Goal: Transaction & Acquisition: Purchase product/service

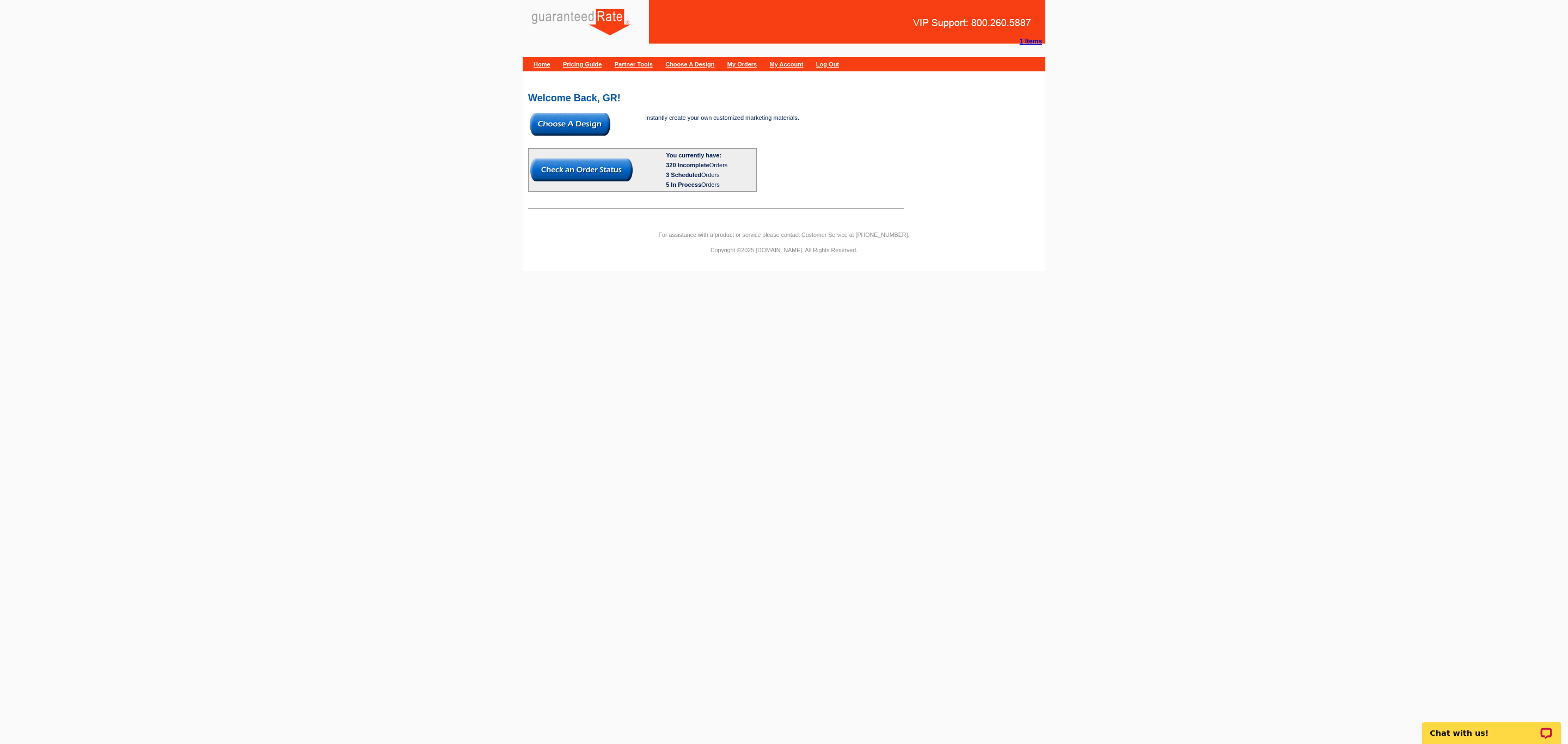
click at [564, 121] on img at bounding box center [570, 124] width 81 height 23
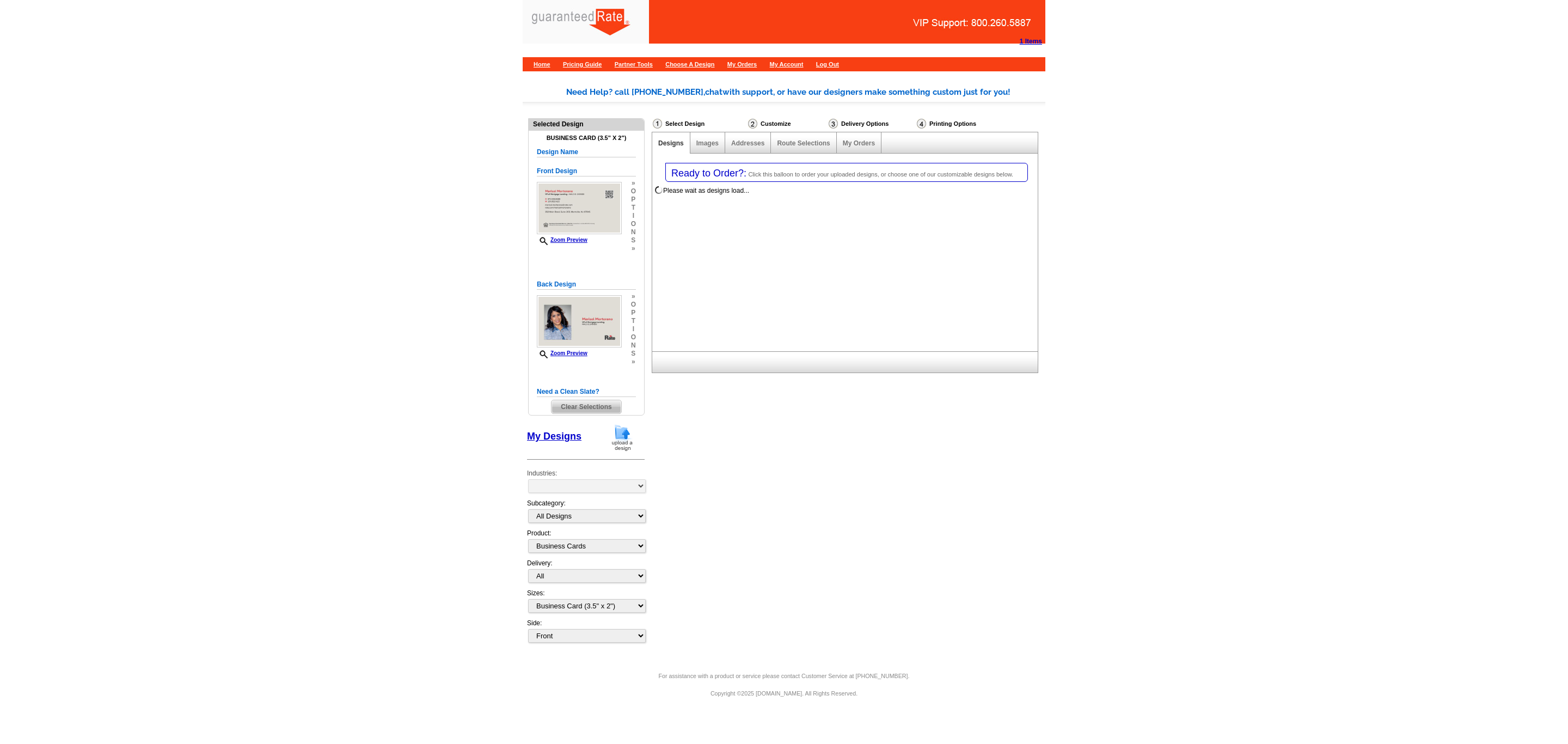
select select "3"
select select "5"
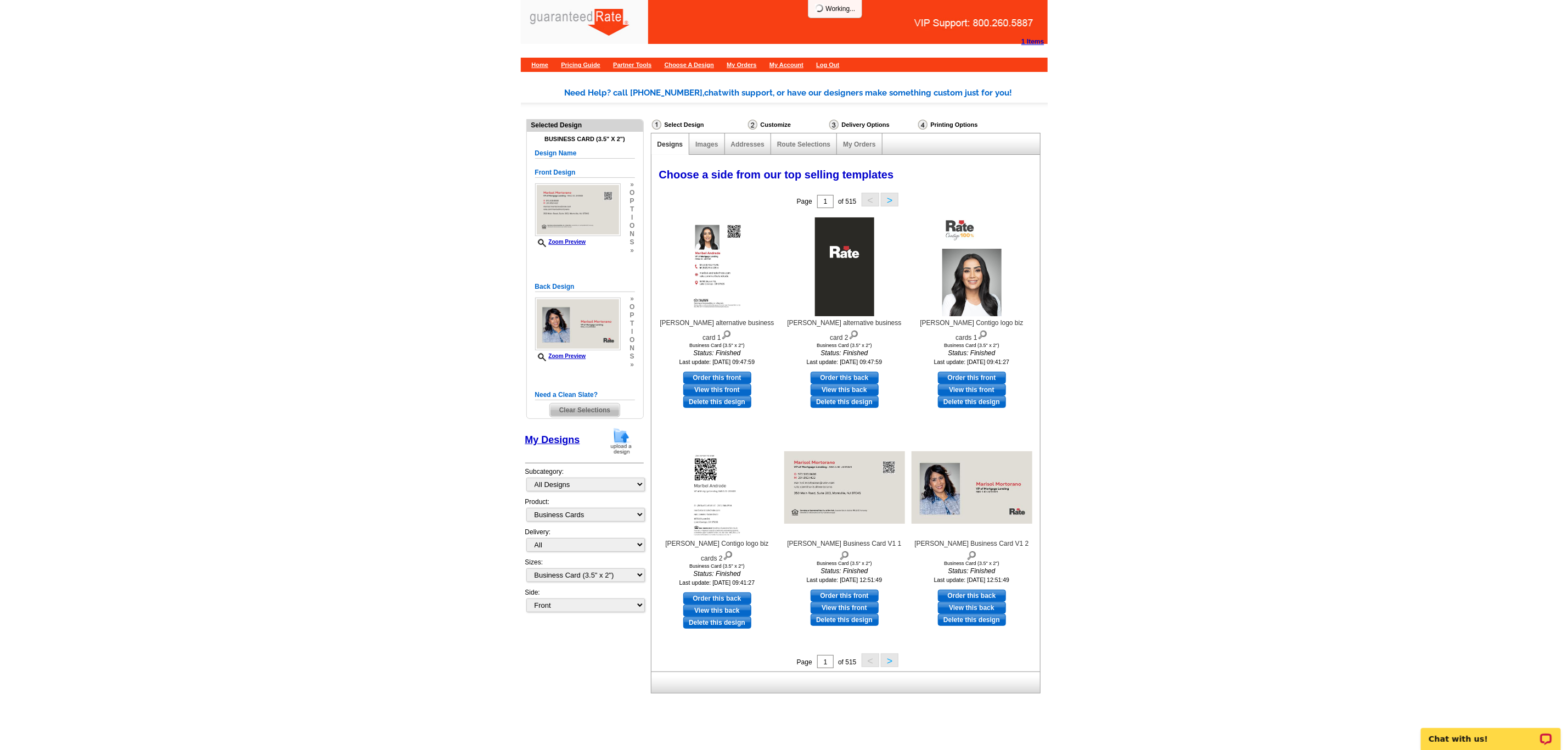
click at [620, 450] on img at bounding box center [620, 441] width 28 height 28
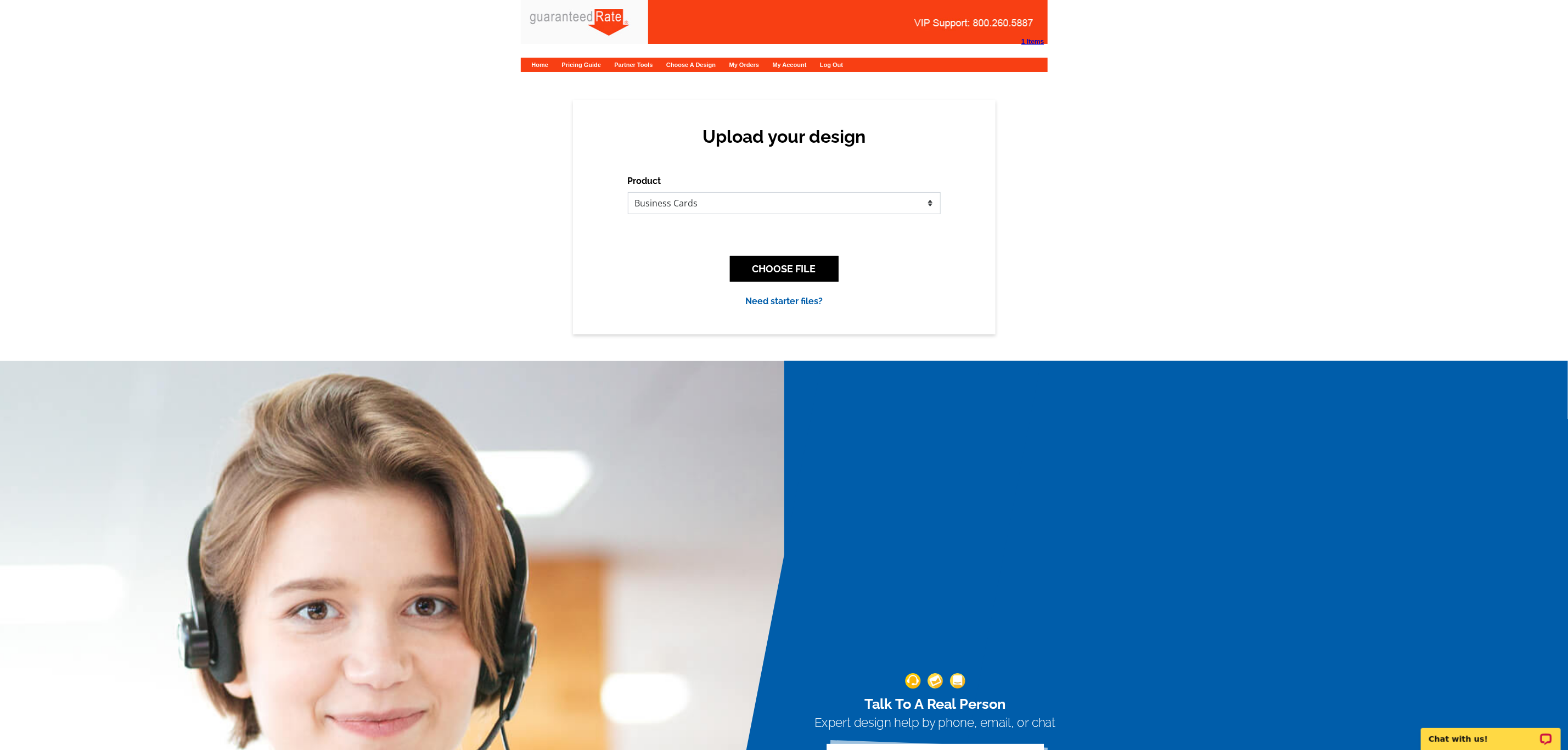
click at [779, 201] on select "Please select the type of file... Postcards Calendars Business Cards Letters an…" at bounding box center [784, 203] width 313 height 22
select select "1"
click at [628, 192] on select "Please select the type of file... Postcards Calendars Business Cards Letters an…" at bounding box center [784, 203] width 313 height 22
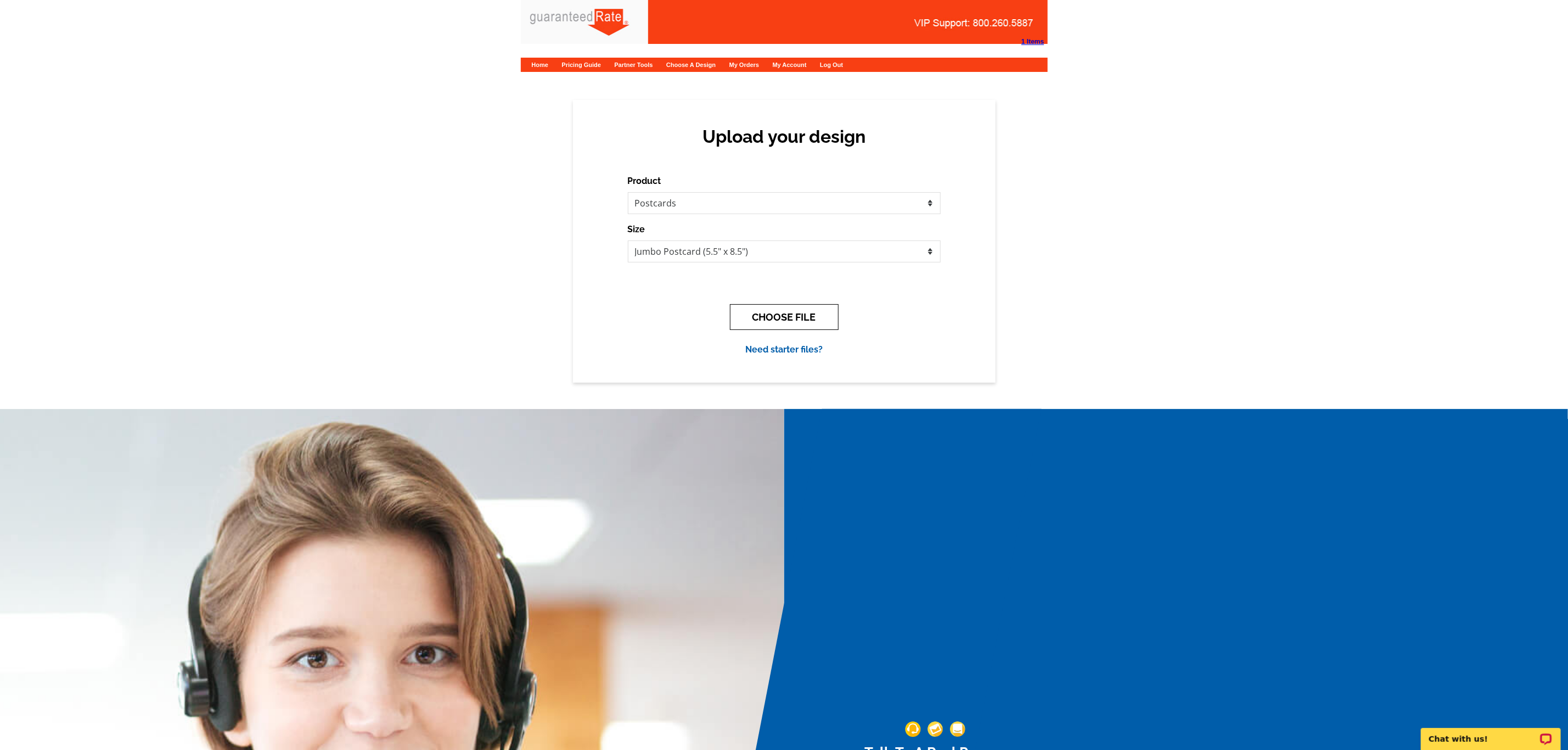
click at [769, 314] on button "CHOOSE FILE" at bounding box center [783, 317] width 108 height 26
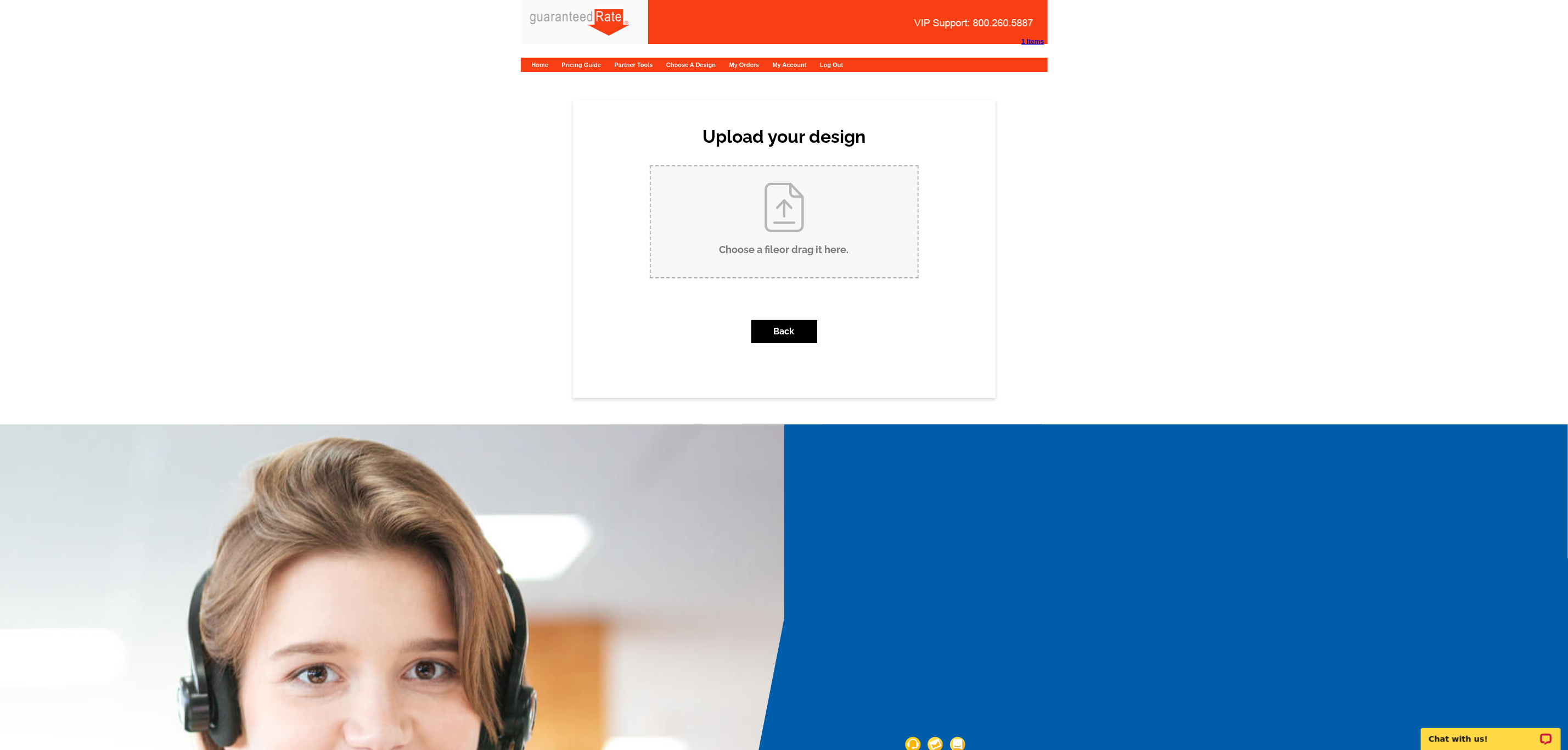
click at [791, 246] on input "Choose a file or drag it here ." at bounding box center [784, 221] width 267 height 111
type input "C:\fakepath\Marisa Jarkezian Postcard V1.pdf"
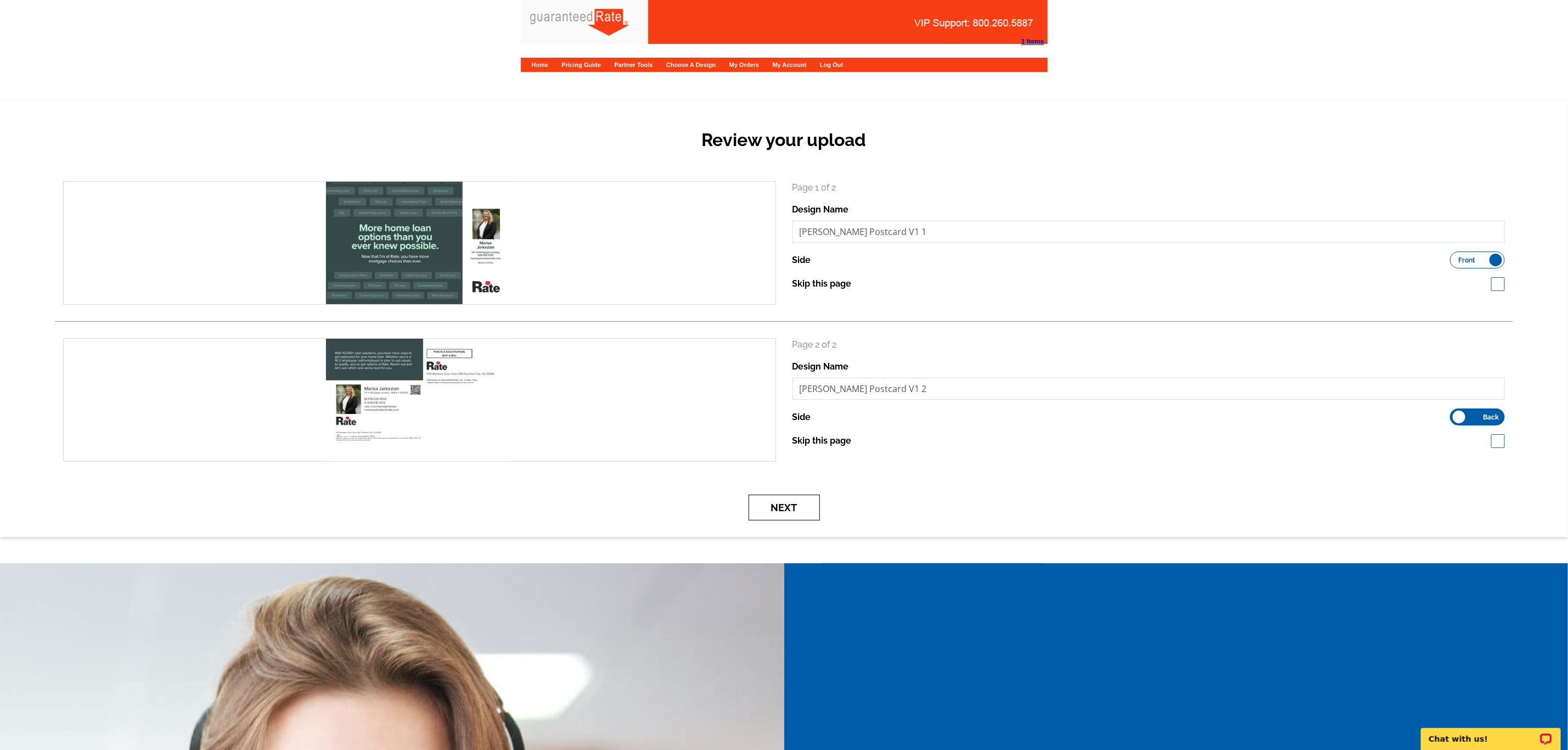
click at [776, 506] on button "Next" at bounding box center [784, 507] width 72 height 26
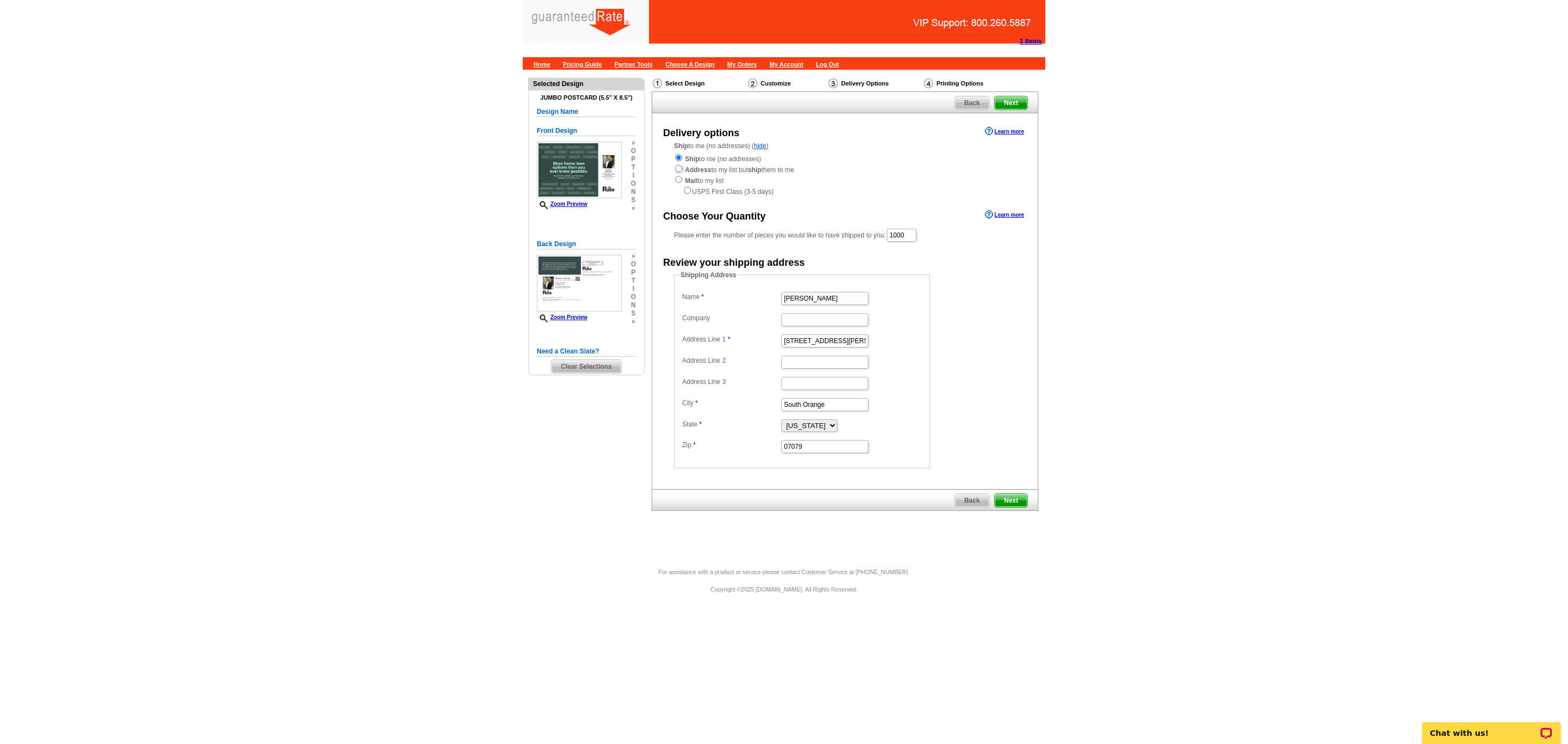
click at [680, 169] on input "radio" at bounding box center [679, 168] width 7 height 7
radio input "true"
click at [675, 179] on input "radio" at bounding box center [679, 179] width 7 height 7
radio input "true"
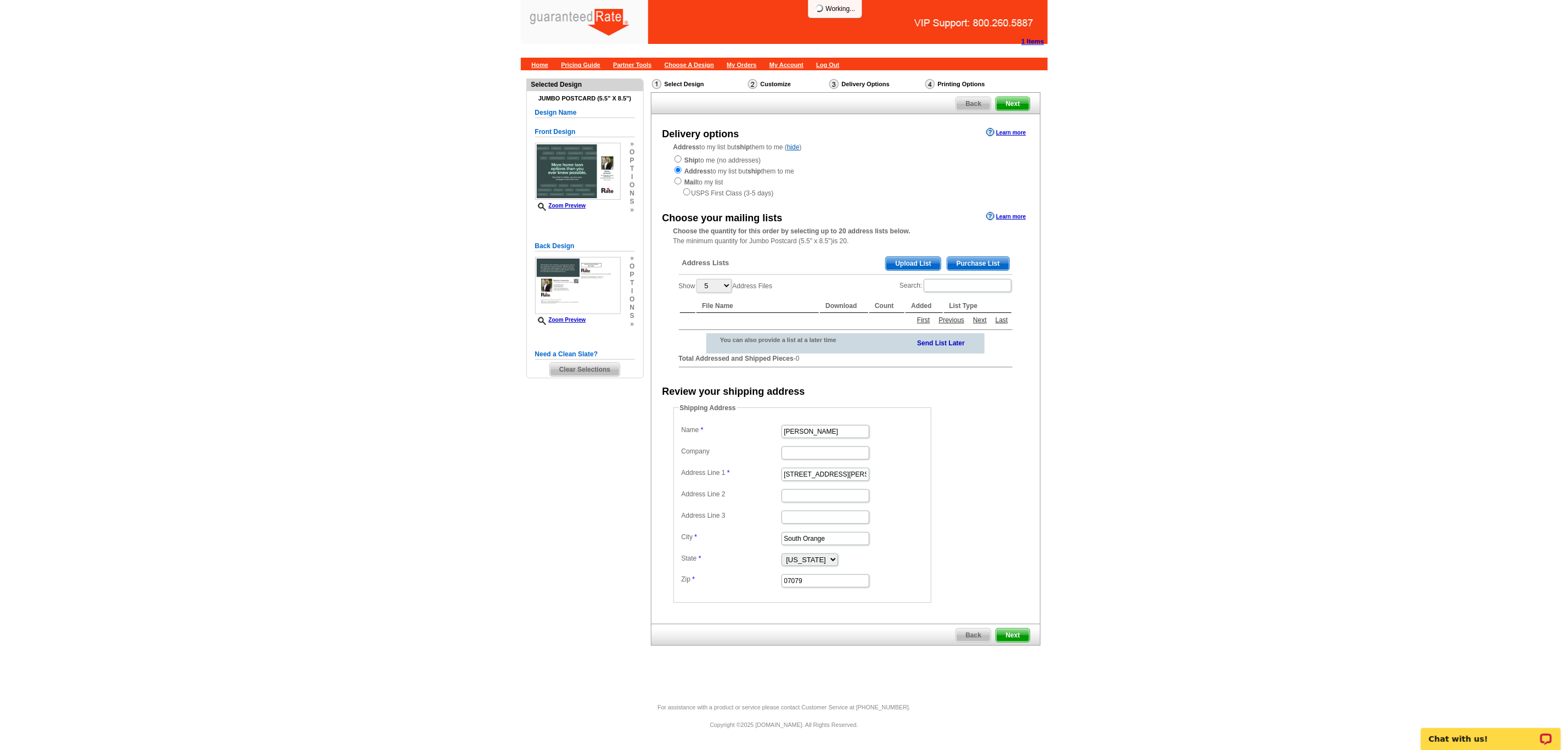
click at [903, 261] on span "Upload List" at bounding box center [913, 263] width 55 height 13
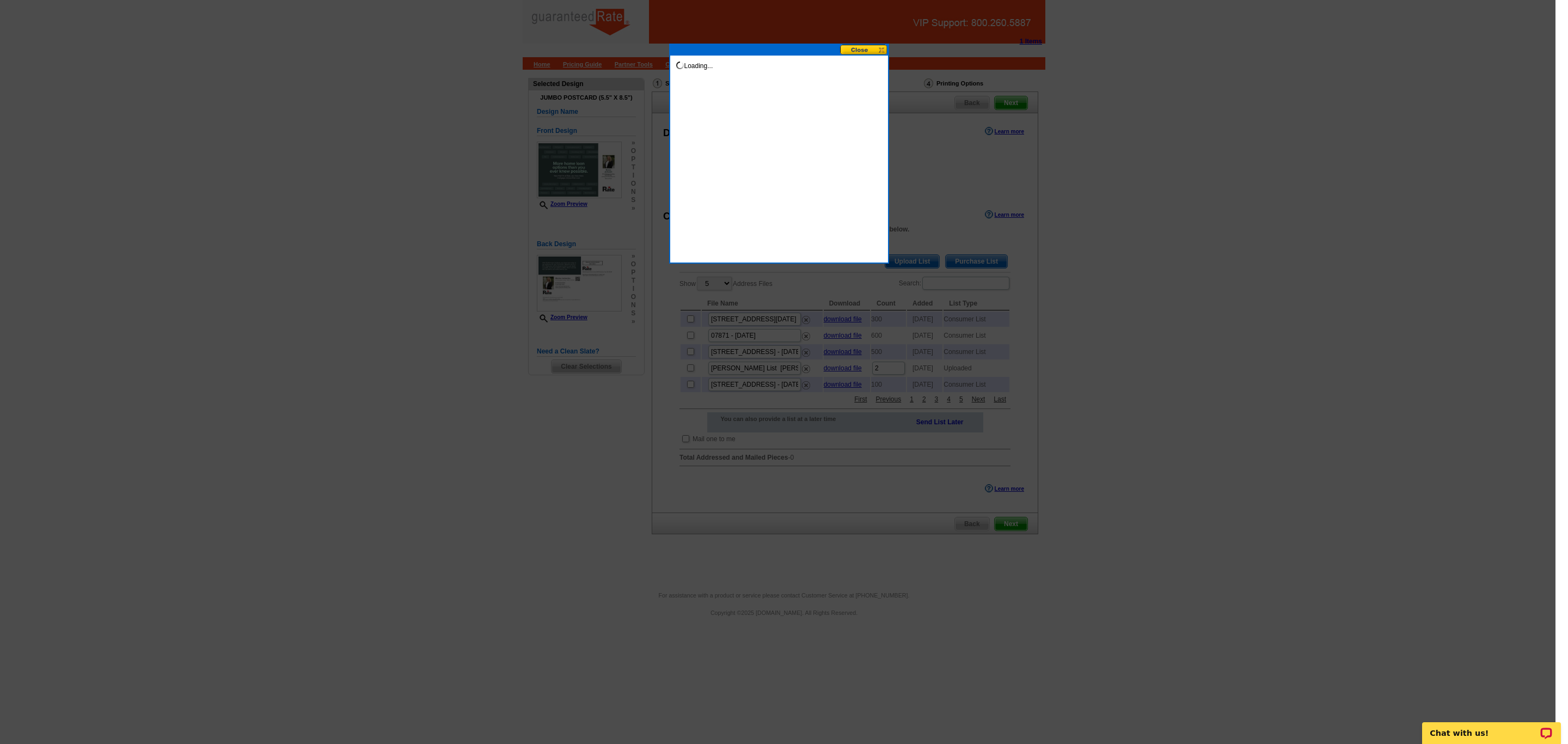
click at [850, 49] on button at bounding box center [864, 49] width 48 height 11
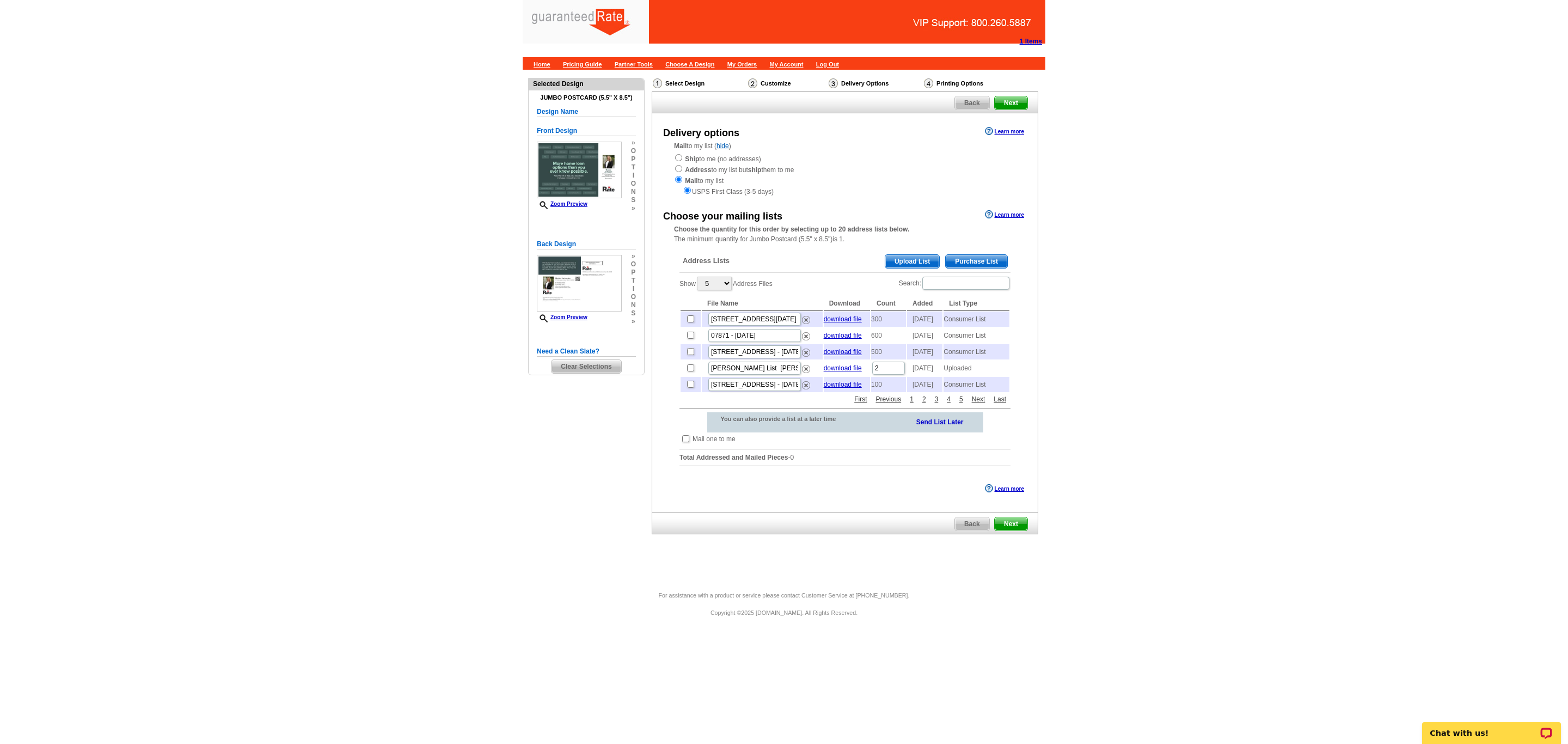
click at [925, 262] on span "Upload List" at bounding box center [912, 261] width 54 height 13
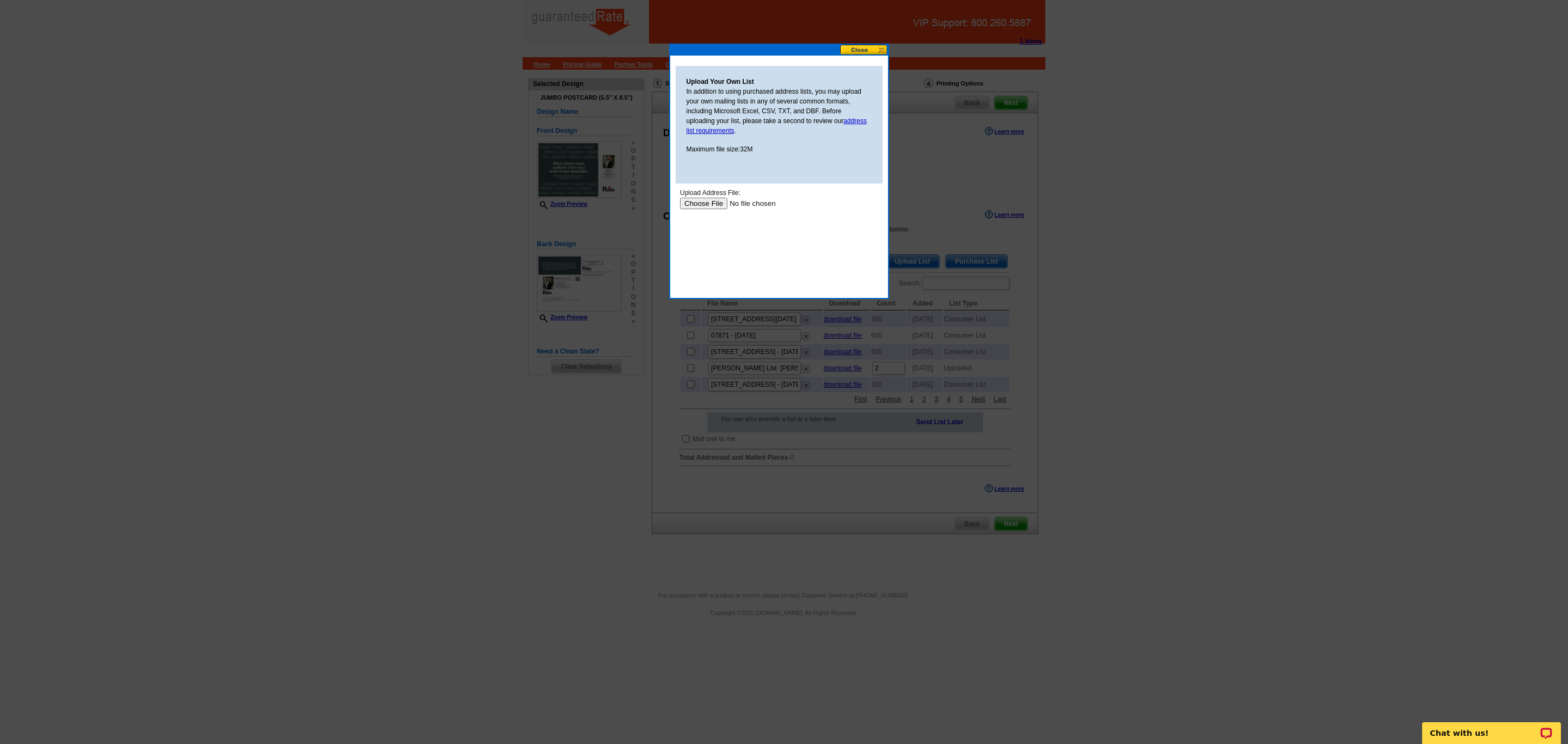
click at [704, 204] on input "file" at bounding box center [748, 204] width 138 height 11
type input "C:\fakepath\Marisa Jarkezian Valid Contacts Updated.xlsx"
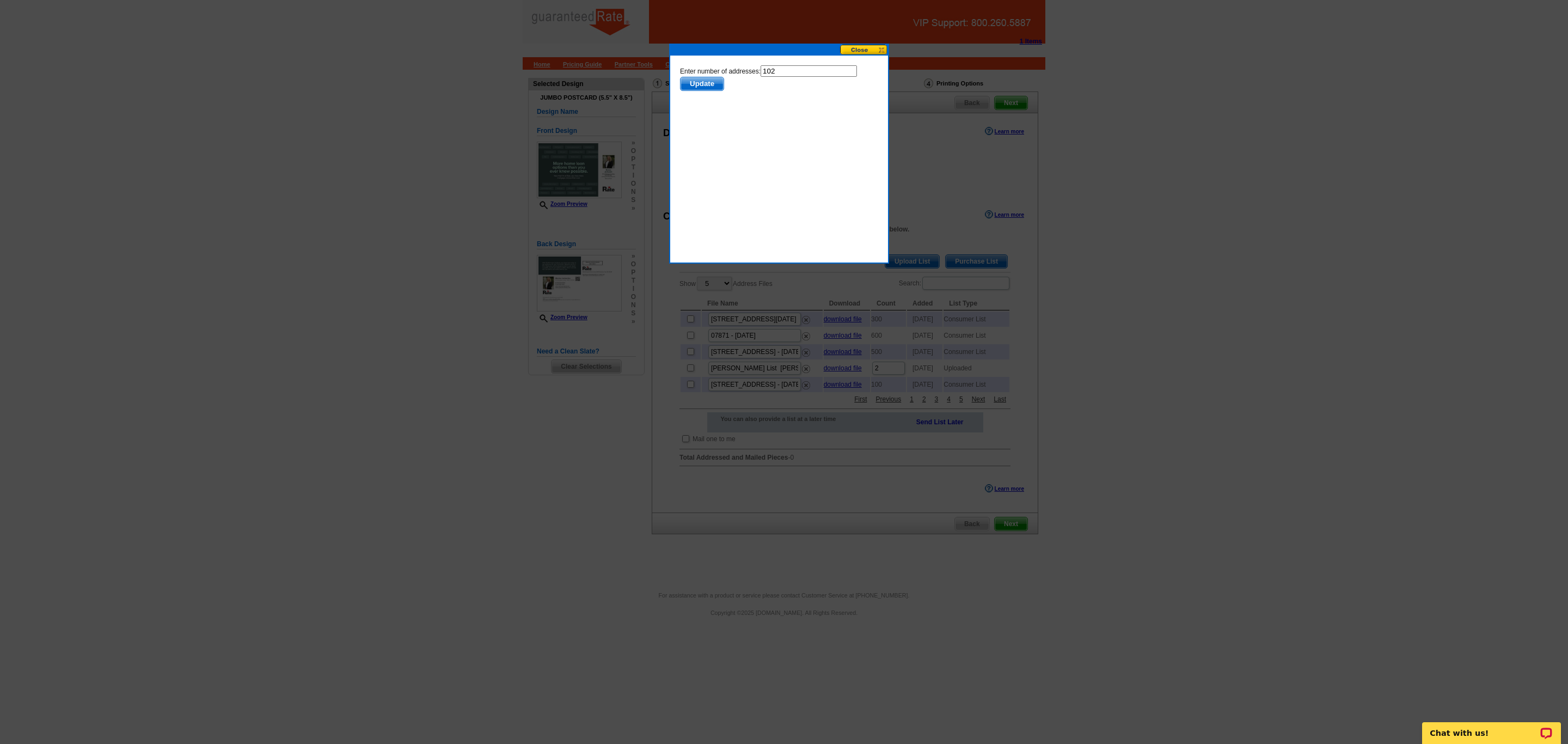
click at [801, 71] on input "102" at bounding box center [808, 71] width 96 height 11
type input "101"
click at [699, 82] on span "Update" at bounding box center [701, 84] width 43 height 13
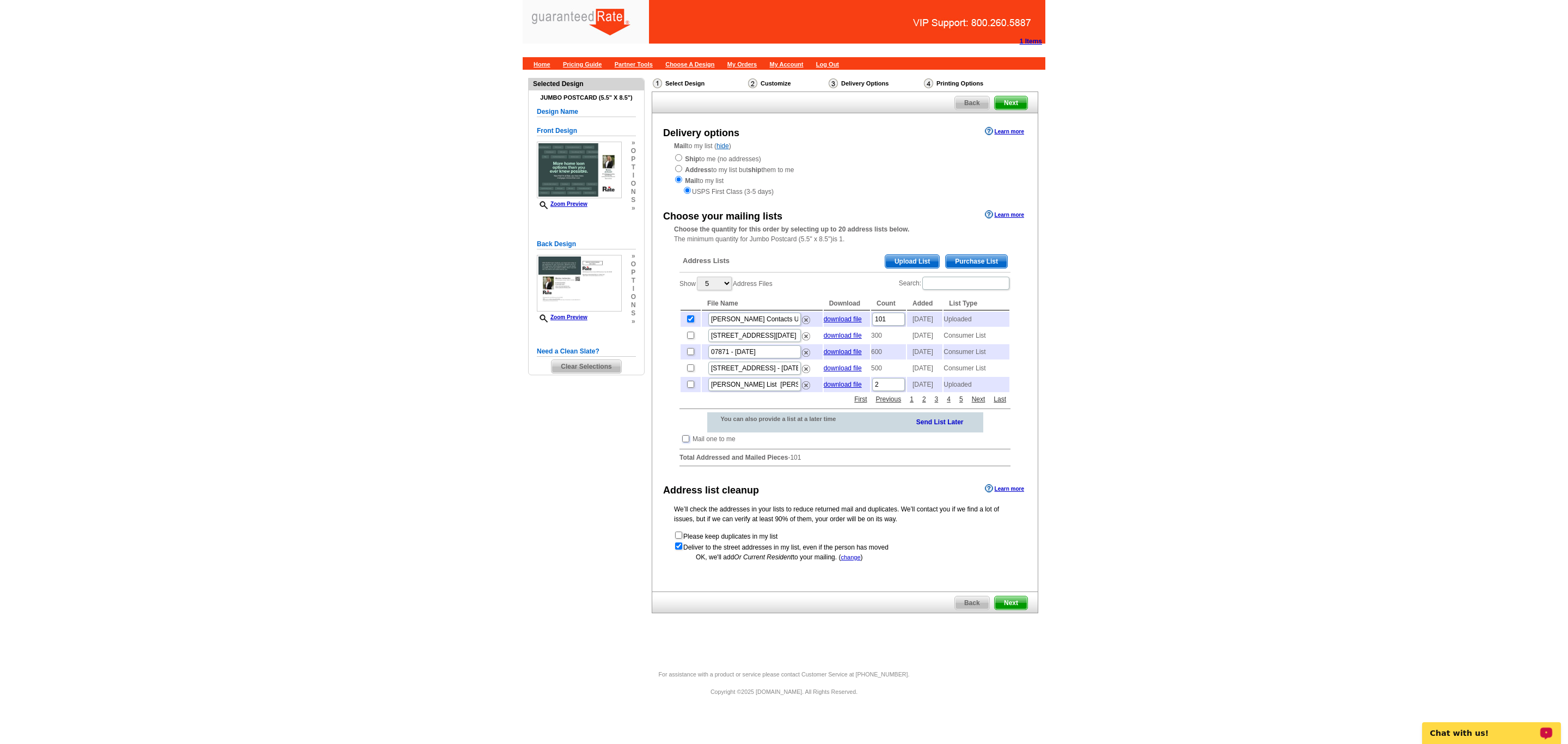
click at [683, 442] on input "checkbox" at bounding box center [686, 439] width 7 height 7
checkbox input "true"
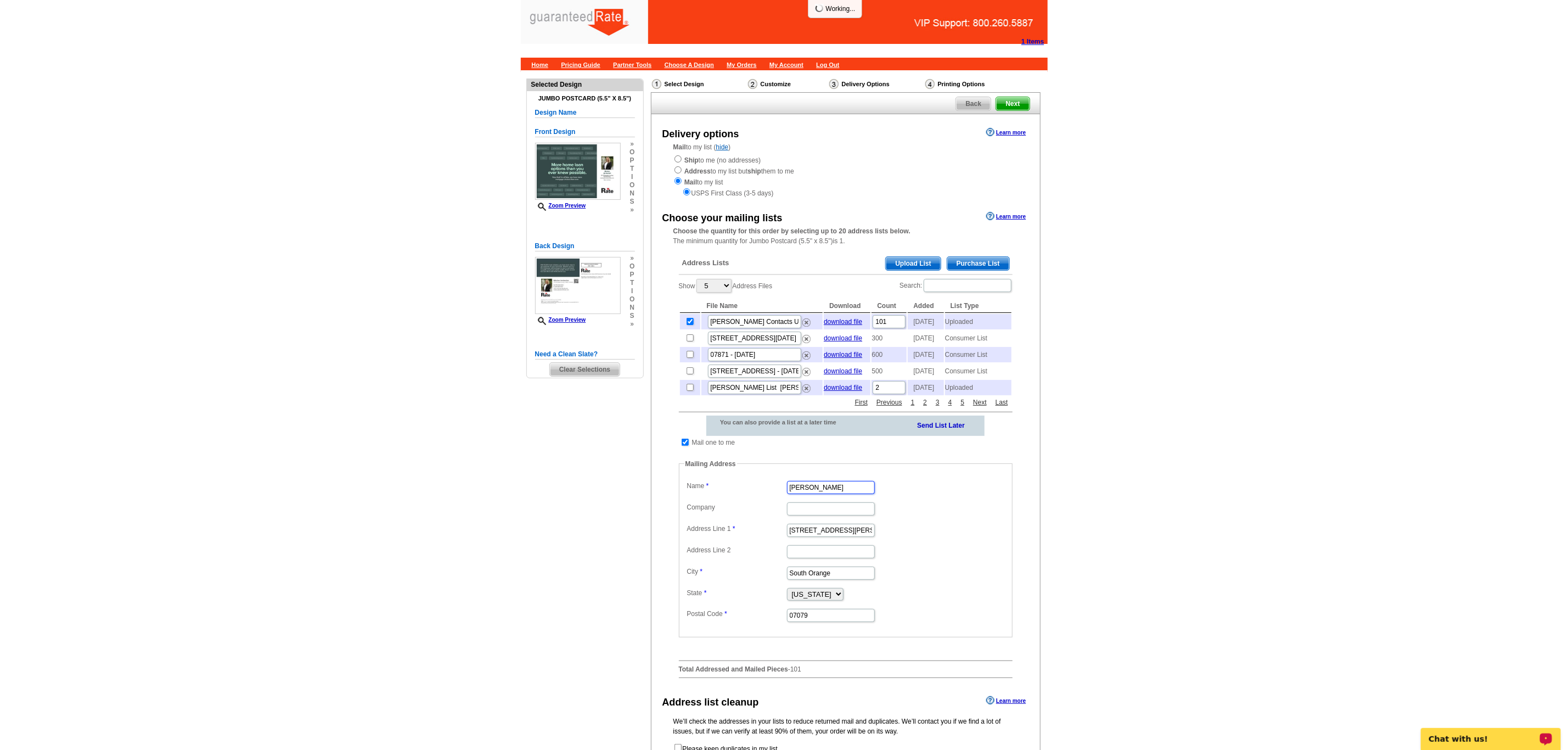
drag, startPoint x: 858, startPoint y: 514, endPoint x: 484, endPoint y: 528, distance: 374.3
click at [484, 528] on main "Need Help? call [PHONE_NUMBER], chat with support, or have our designers make s…" at bounding box center [784, 476] width 1568 height 813
type input "[PERSON_NAME]"
type input "Rate"
click at [856, 537] on input "[STREET_ADDRESS][PERSON_NAME]" at bounding box center [831, 530] width 88 height 13
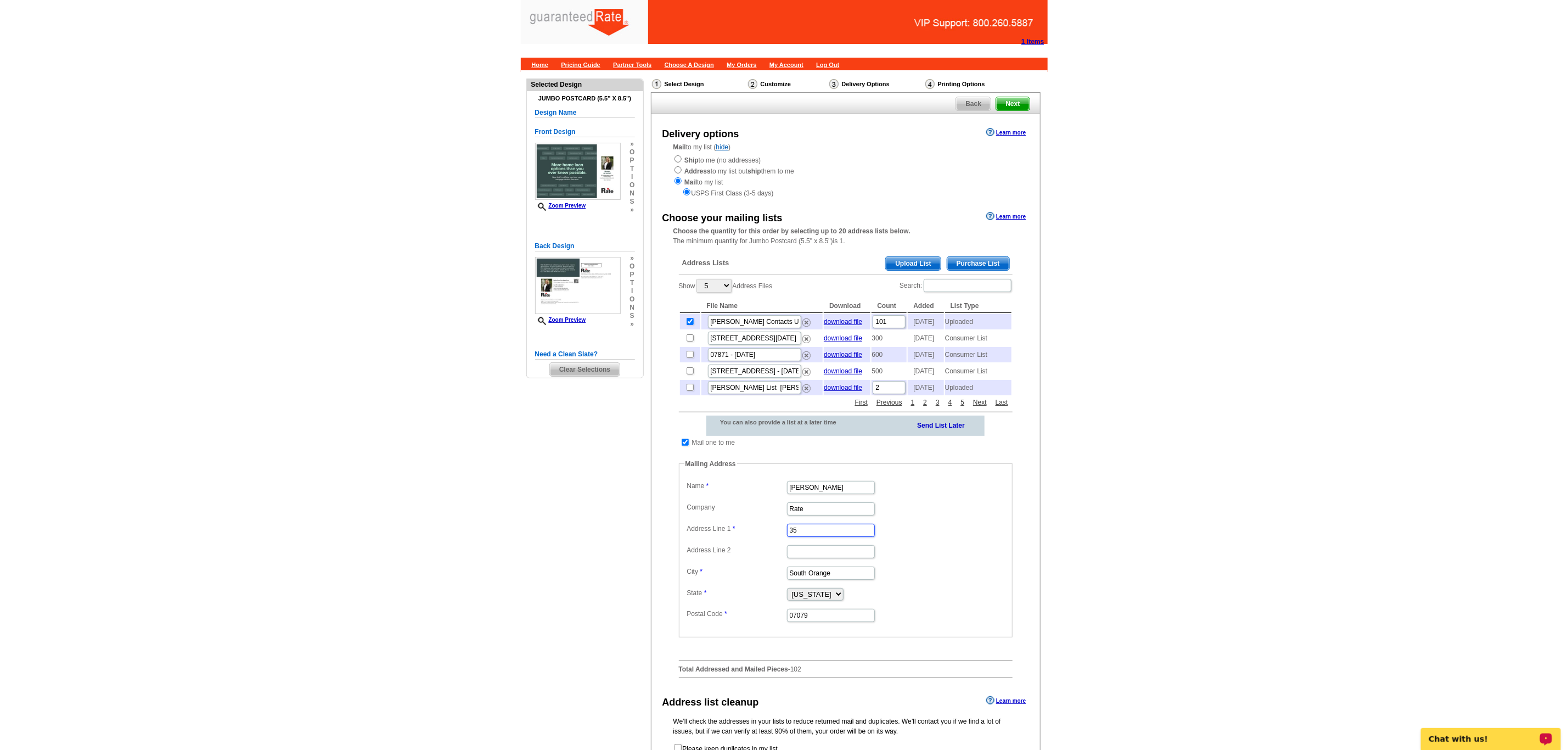
type input "3"
click at [843, 600] on select "[US_STATE] [US_STATE] [US_STATE] [US_STATE] [US_STATE] [US_STATE] [US_STATE] [U…" at bounding box center [815, 594] width 56 height 13
select select "GA"
click at [787, 600] on select "[US_STATE] [US_STATE] [US_STATE] [US_STATE] [US_STATE] [US_STATE] [US_STATE] [U…" at bounding box center [815, 594] width 56 height 13
drag, startPoint x: 817, startPoint y: 641, endPoint x: 740, endPoint y: 656, distance: 78.4
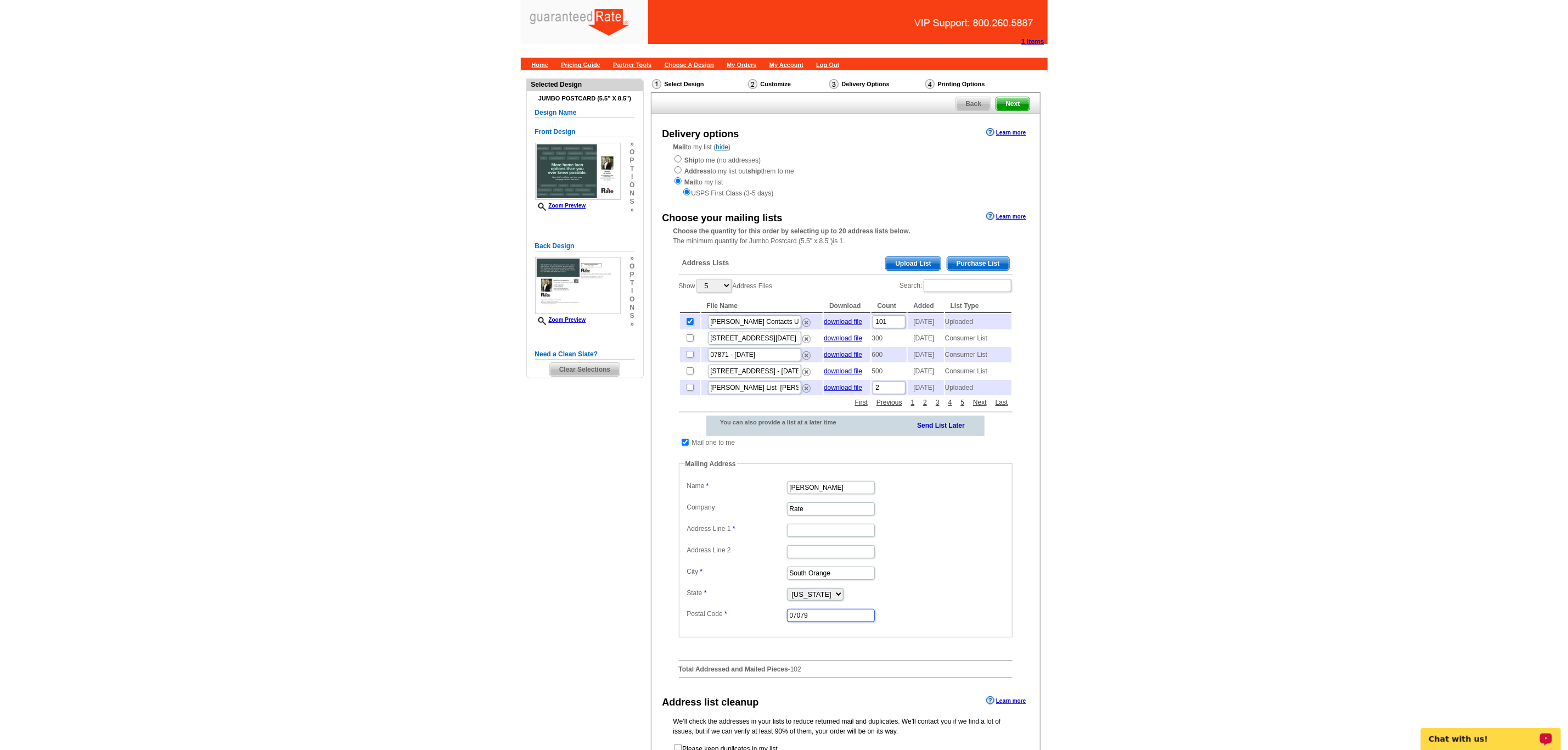
click at [740, 638] on fieldset "Mailing Address Label Mail-To-Me Name [PERSON_NAME] Company Rate Address Line 1…" at bounding box center [846, 547] width 334 height 178
drag, startPoint x: 860, startPoint y: 599, endPoint x: 769, endPoint y: 608, distance: 91.4
click at [769, 608] on dl "Label Mail-To-Me Name [PERSON_NAME] Company Rate Address Line 1 Address Line 2 …" at bounding box center [846, 550] width 322 height 145
click at [819, 537] on input "Address Line 1" at bounding box center [831, 530] width 88 height 13
